Goal: Transaction & Acquisition: Book appointment/travel/reservation

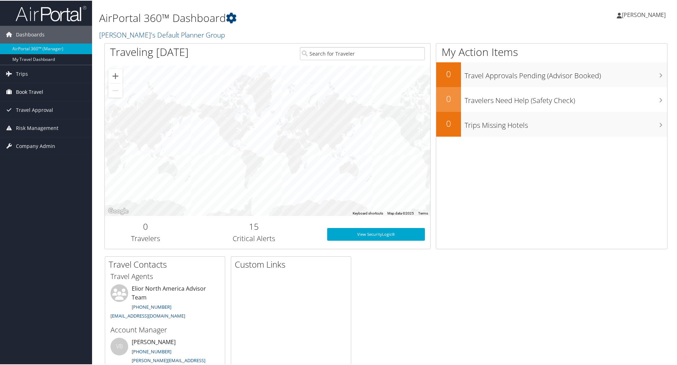
click at [38, 90] on span "Book Travel" at bounding box center [29, 92] width 27 height 18
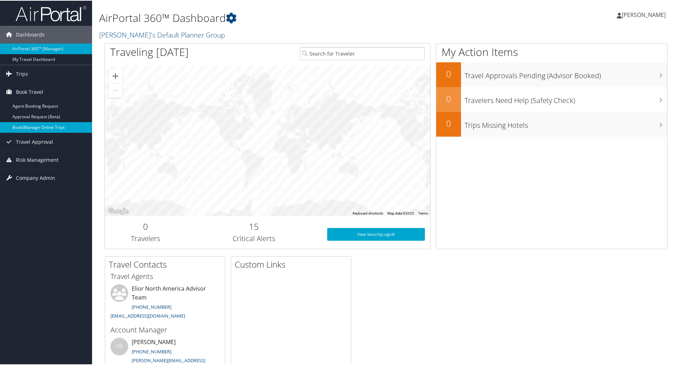
click at [44, 126] on link "Book/Manage Online Trips" at bounding box center [46, 126] width 92 height 11
